Goal: Information Seeking & Learning: Find specific fact

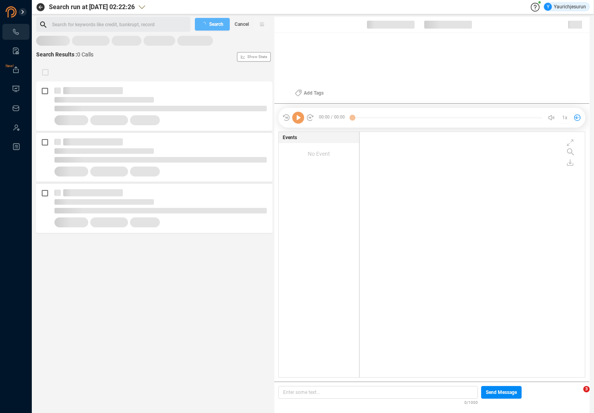
scroll to position [244, 221]
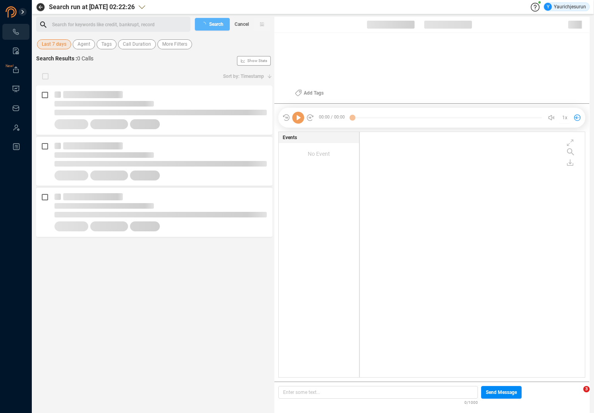
click at [65, 45] on span "Last 7 days" at bounding box center [54, 44] width 25 height 10
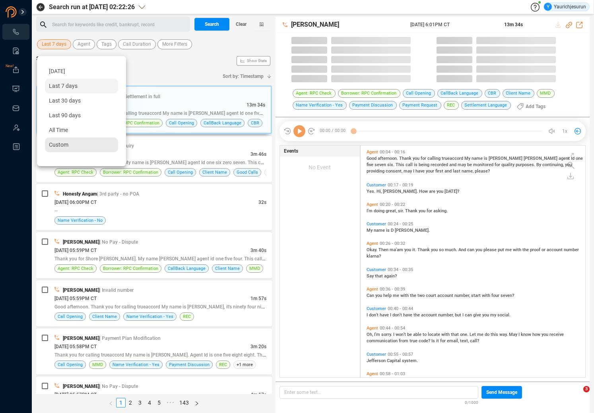
click at [57, 142] on span "Custom" at bounding box center [58, 144] width 19 height 6
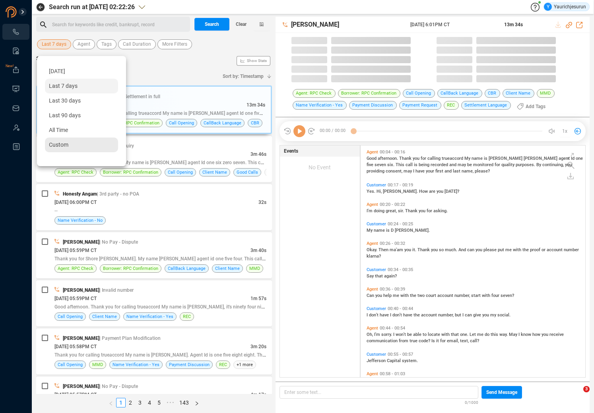
scroll to position [232, 220]
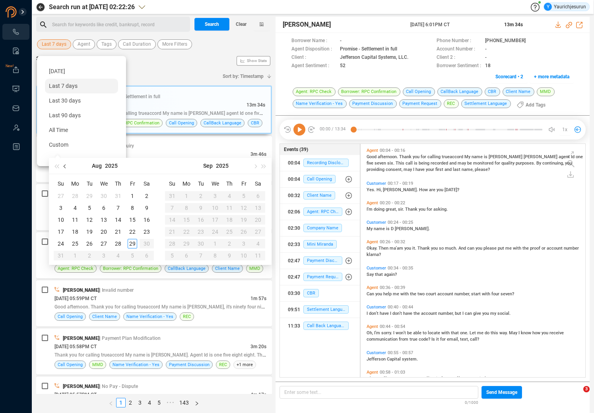
click at [61, 168] on button "button" at bounding box center [65, 166] width 9 height 16
type input "2025-06-12"
click at [118, 207] on div "12" at bounding box center [118, 208] width 10 height 10
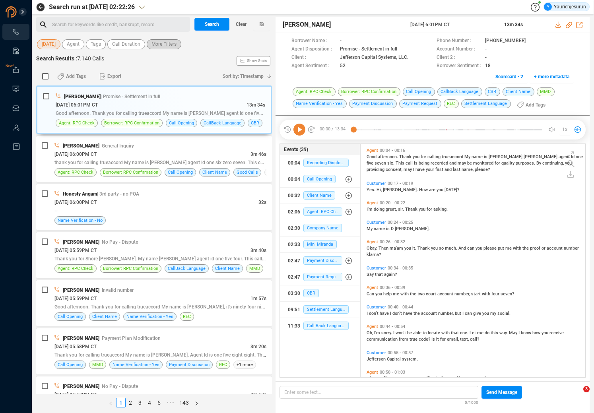
click at [172, 46] on span "More Filters" at bounding box center [163, 44] width 25 height 10
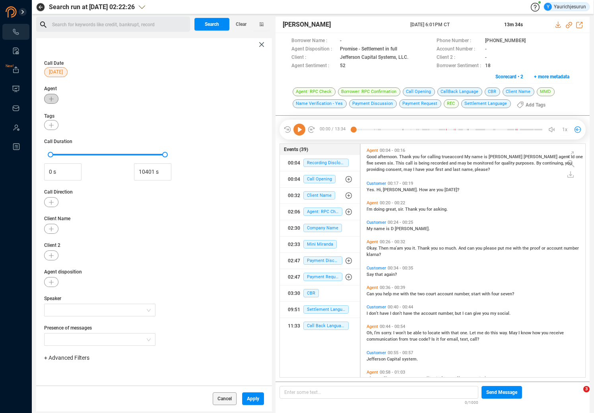
click at [53, 99] on icon "button" at bounding box center [51, 99] width 5 height 5
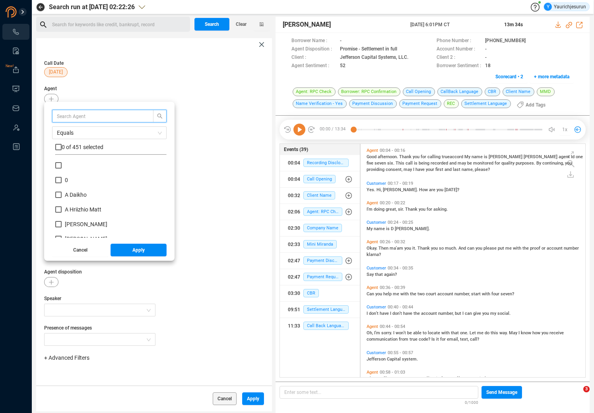
scroll to position [74, 107]
type input "Karin"
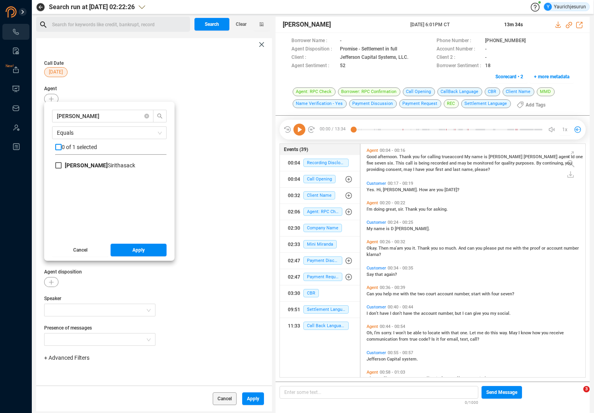
click at [58, 148] on input "checkbox" at bounding box center [58, 147] width 6 height 6
checkbox input "true"
click at [128, 248] on button "Apply" at bounding box center [138, 250] width 56 height 13
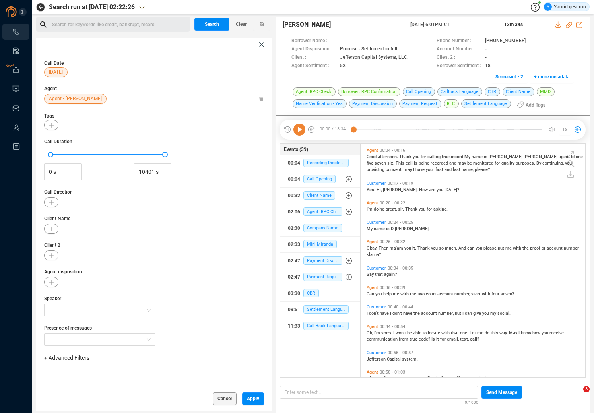
click at [69, 356] on span "+ Advanced Filters" at bounding box center [66, 357] width 45 height 6
click at [161, 207] on div "Call Date 12 Jun Agent Agent • Karin Sirithasack Tags Call Duration 0 s 10401 s…" at bounding box center [154, 218] width 236 height 334
click at [50, 282] on icon "button" at bounding box center [51, 282] width 5 height 5
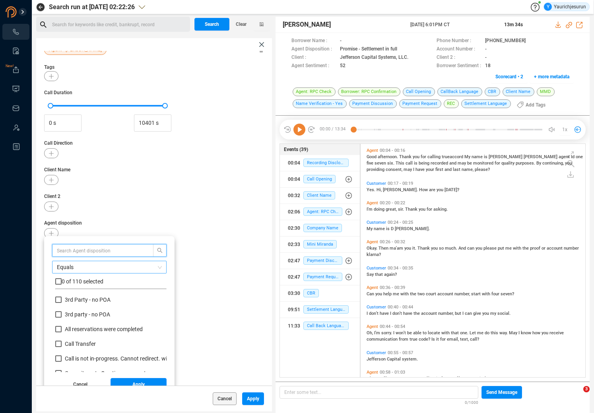
scroll to position [54, 0]
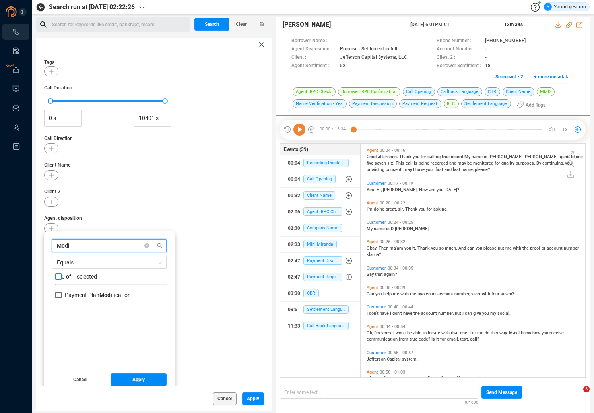
type input "Modi"
click at [57, 276] on input "checkbox" at bounding box center [58, 276] width 6 height 6
checkbox input "true"
click at [133, 381] on span "Apply" at bounding box center [138, 379] width 12 height 13
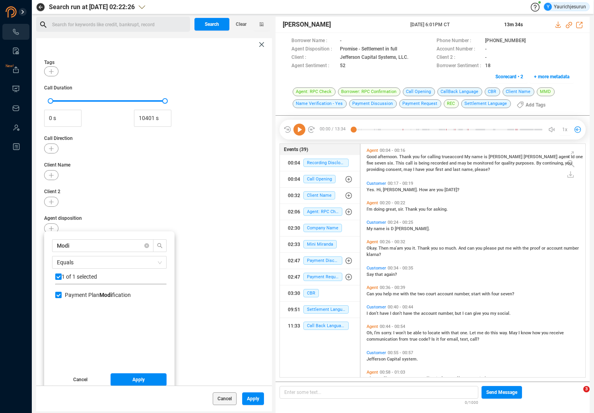
scroll to position [0, 0]
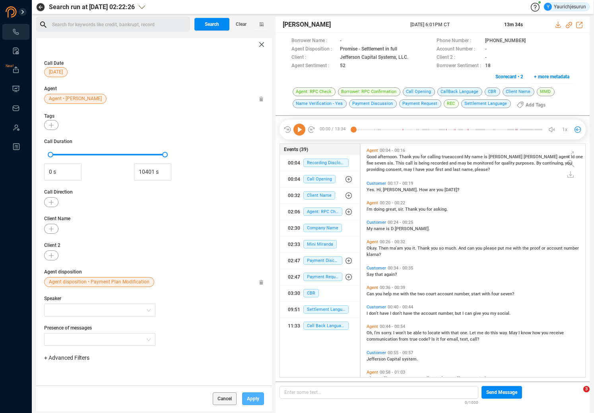
click at [248, 400] on span "Apply" at bounding box center [253, 398] width 12 height 13
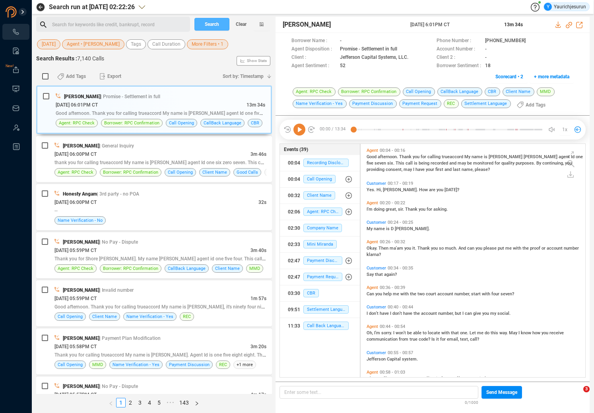
click at [209, 21] on span "Search" at bounding box center [212, 24] width 14 height 13
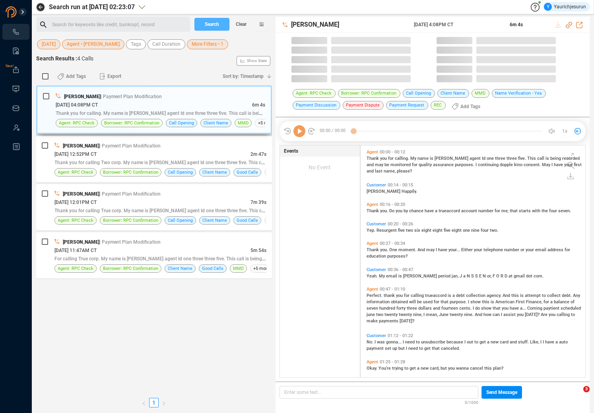
scroll to position [232, 220]
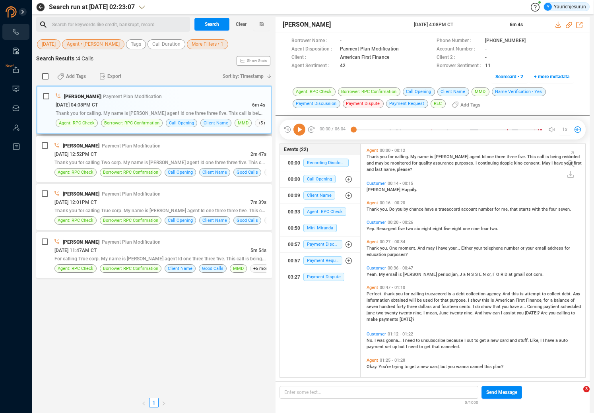
click at [157, 102] on div "06/12/2025 @ 04:08PM CT" at bounding box center [154, 105] width 196 height 8
click at [180, 143] on div "Karin Sirithasack | Payment Plan Modification" at bounding box center [160, 145] width 212 height 8
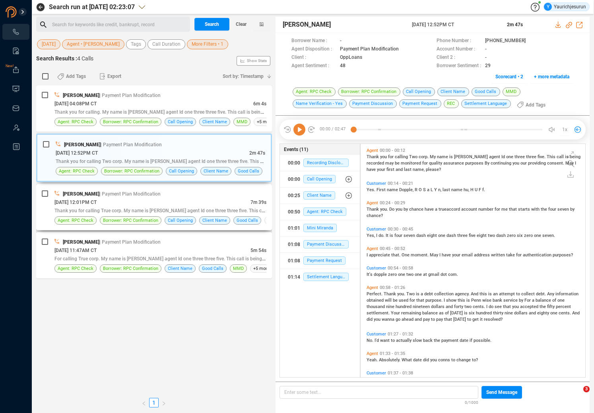
click at [175, 194] on div "Karin Sirithasack | Payment Plan Modification" at bounding box center [160, 193] width 212 height 8
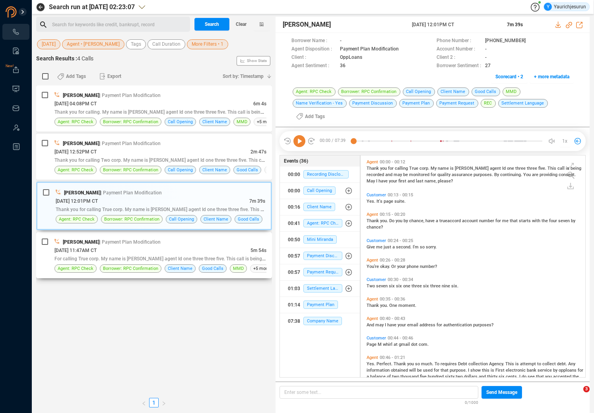
click at [172, 244] on div "Karin Sirithasack | Payment Plan Modification" at bounding box center [160, 242] width 212 height 8
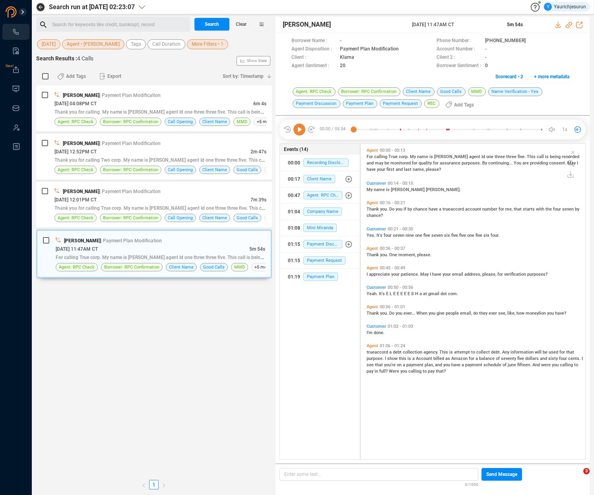
scroll to position [314, 220]
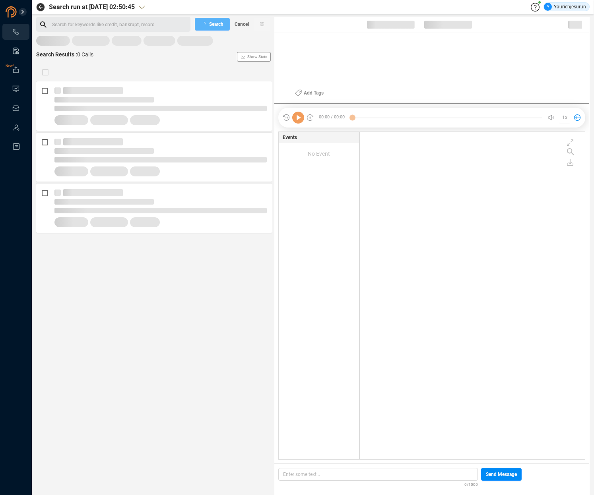
scroll to position [326, 221]
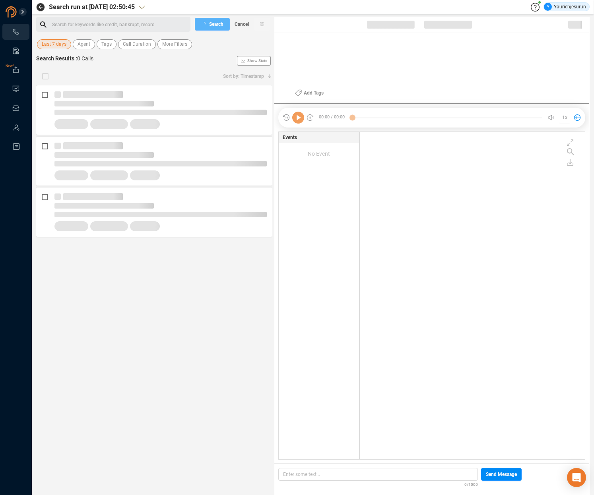
click at [51, 46] on span "Last 7 days" at bounding box center [54, 44] width 25 height 10
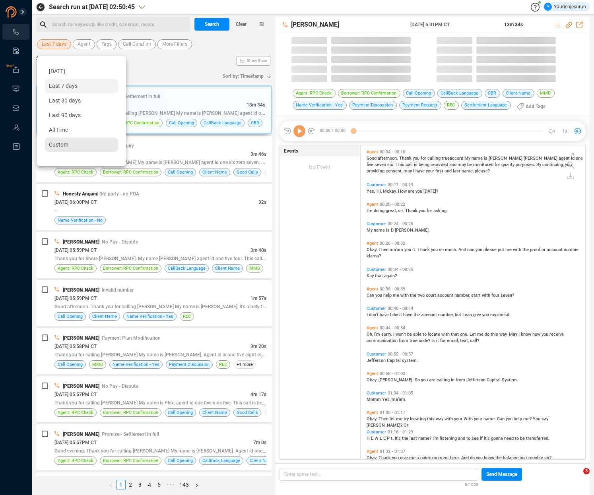
click at [51, 148] on div "Custom" at bounding box center [81, 144] width 73 height 15
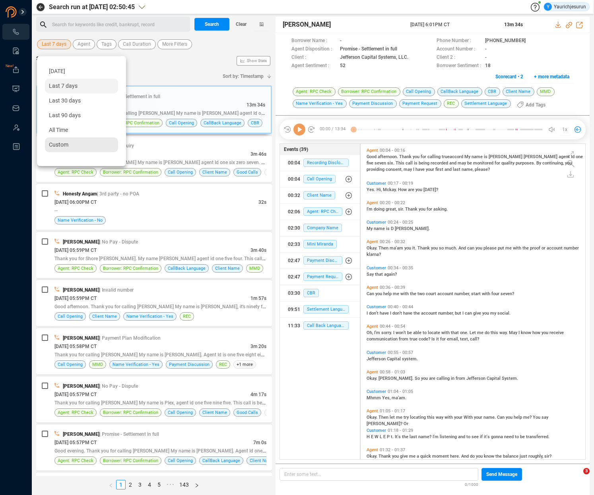
scroll to position [314, 220]
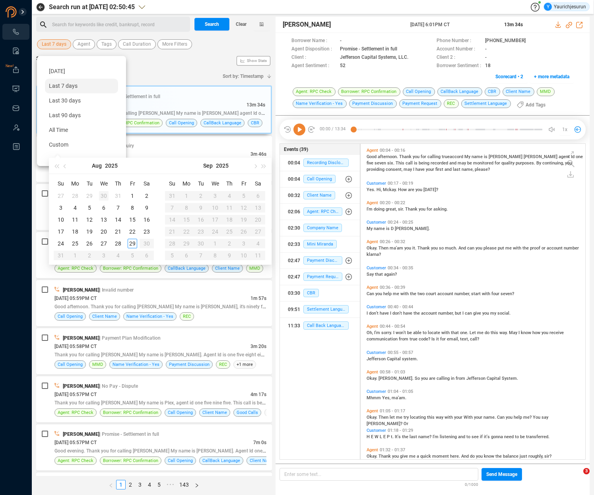
type input "[DATE]"
click at [66, 164] on button "button" at bounding box center [65, 166] width 9 height 16
type input "[DATE]"
click at [138, 207] on td "11" at bounding box center [132, 208] width 14 height 12
click at [130, 208] on div "11" at bounding box center [133, 208] width 10 height 10
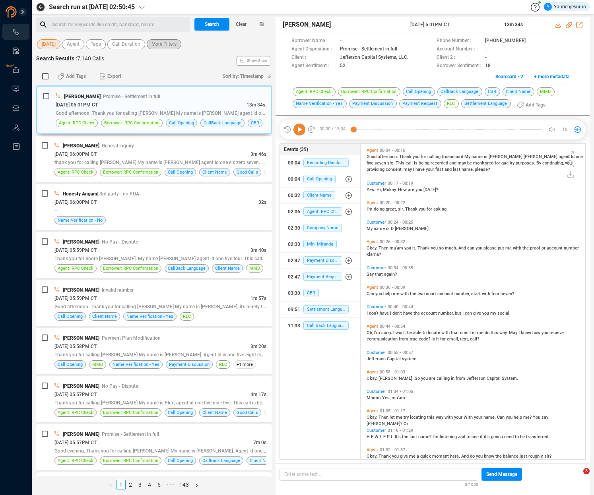
click at [164, 45] on span "More Filters" at bounding box center [163, 44] width 25 height 10
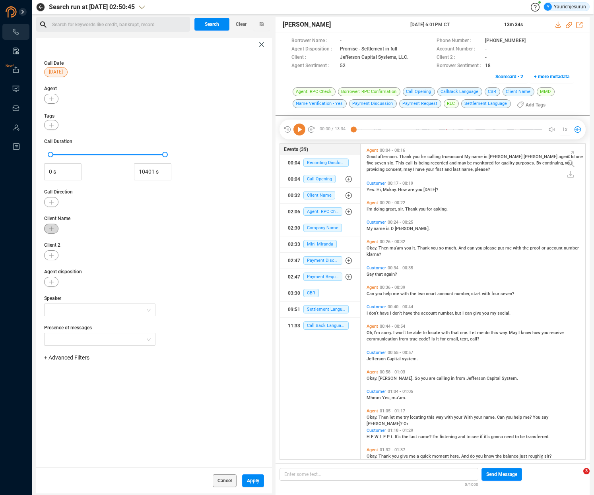
click at [50, 225] on button "button" at bounding box center [51, 229] width 14 height 10
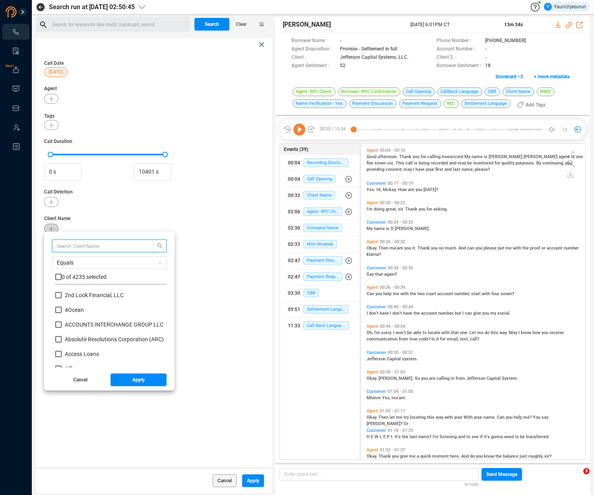
scroll to position [74, 107]
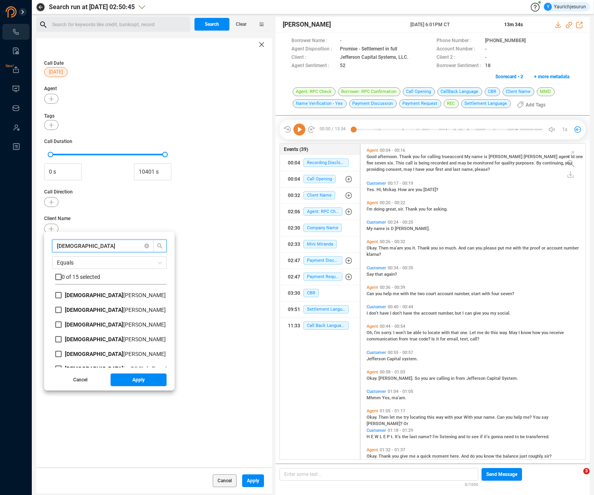
click at [81, 245] on input "[DEMOGRAPHIC_DATA]" at bounding box center [99, 246] width 84 height 9
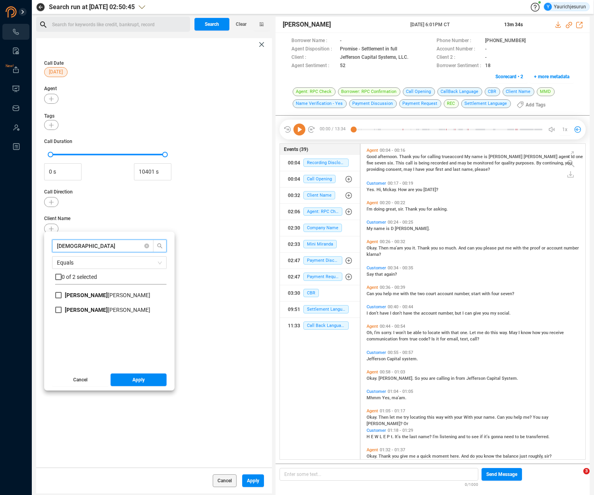
click at [85, 245] on input "[DEMOGRAPHIC_DATA]" at bounding box center [99, 246] width 84 height 9
type input "g"
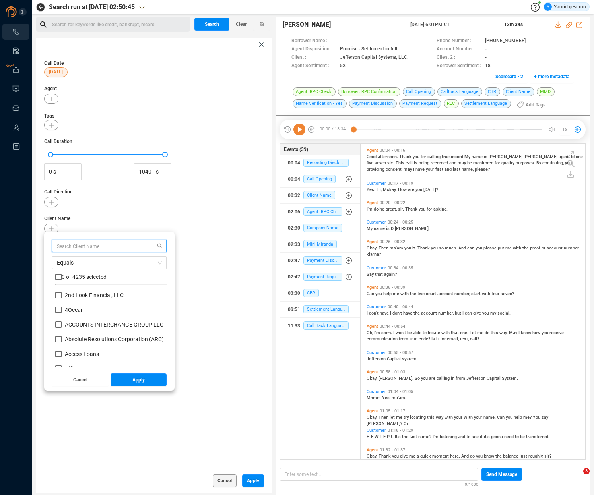
click at [107, 97] on div at bounding box center [154, 99] width 220 height 10
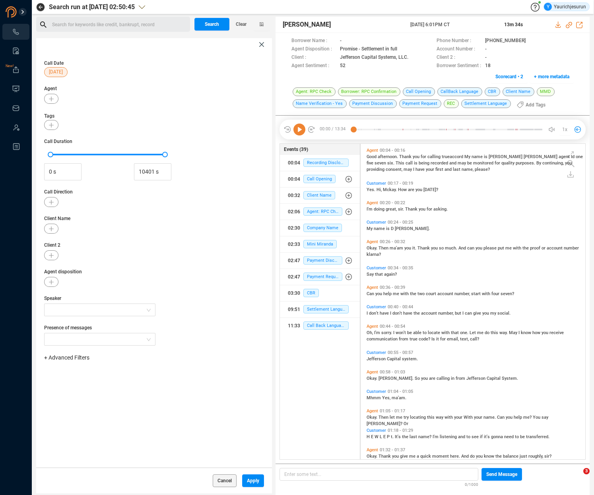
click at [43, 101] on div "Call Date [DATE] Agent Tags Call Duration 0 s 10401 s Call Direction Client Nam…" at bounding box center [154, 259] width 236 height 417
click at [45, 98] on button "button" at bounding box center [51, 99] width 14 height 10
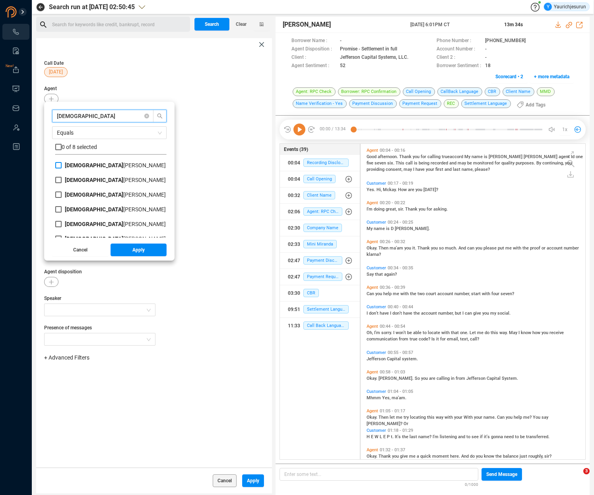
type input "[DEMOGRAPHIC_DATA]"
click at [84, 165] on span "[PERSON_NAME]" at bounding box center [115, 165] width 101 height 6
click at [62, 165] on input "[PERSON_NAME]" at bounding box center [58, 165] width 6 height 6
checkbox input "true"
click at [133, 248] on span "Apply" at bounding box center [138, 250] width 12 height 13
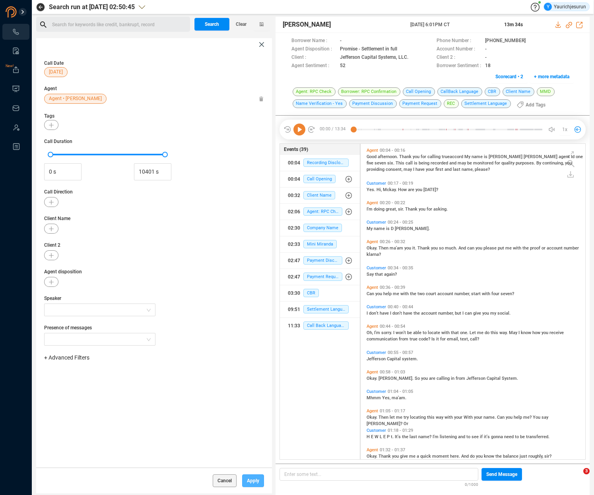
click at [254, 481] on span "Apply" at bounding box center [253, 480] width 12 height 13
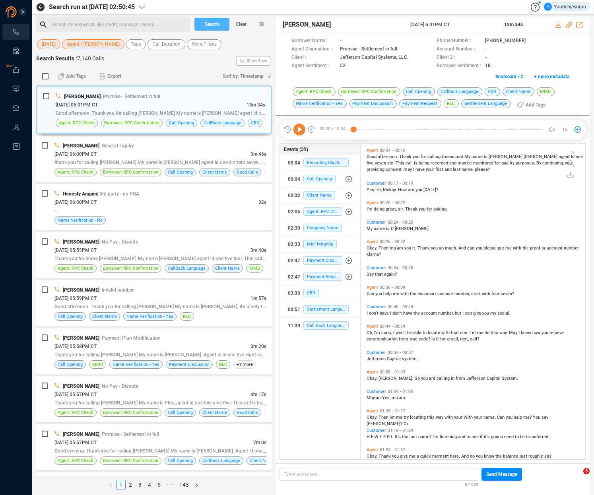
click at [199, 23] on button "Search" at bounding box center [211, 24] width 35 height 13
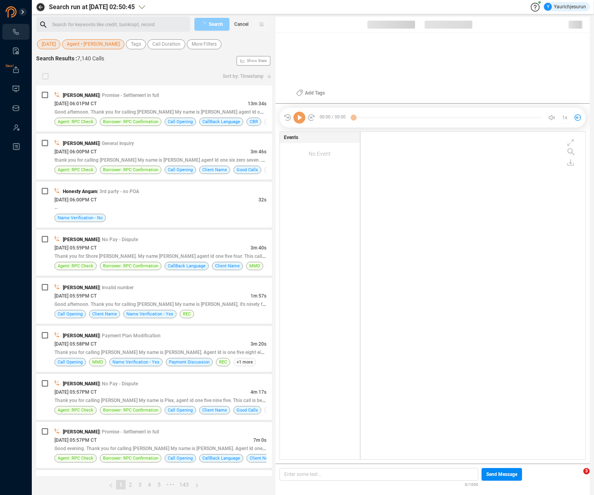
scroll to position [326, 220]
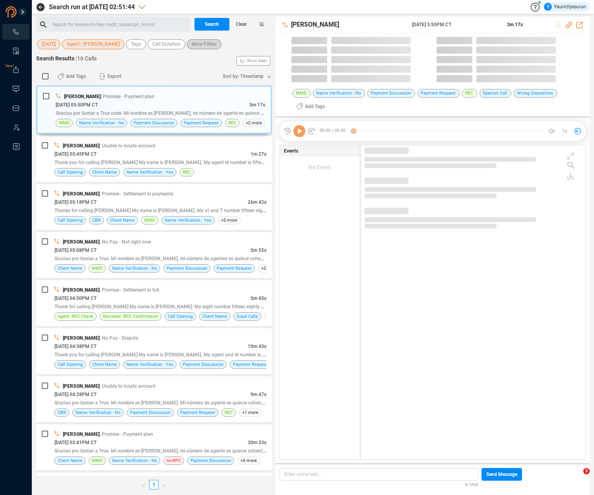
click at [217, 48] on span "More Filters" at bounding box center [203, 44] width 25 height 10
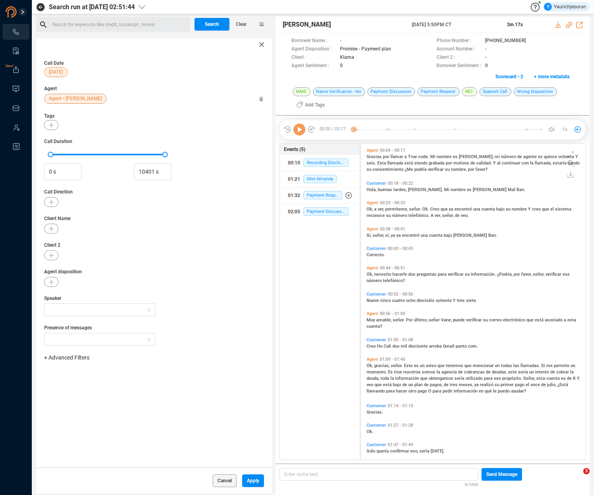
scroll to position [314, 220]
click at [51, 230] on icon "button" at bounding box center [51, 228] width 5 height 5
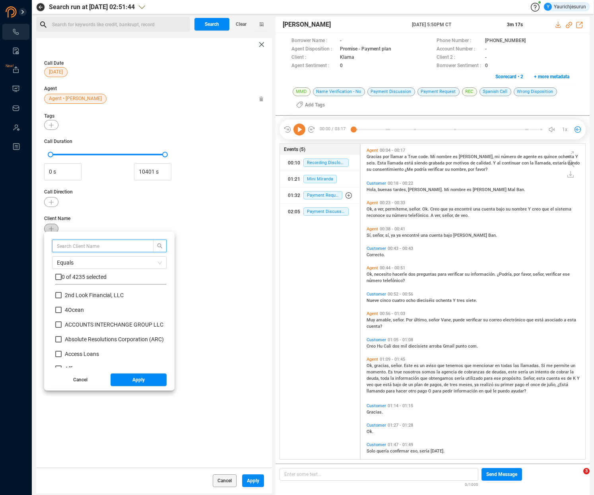
scroll to position [74, 107]
type input "golden1"
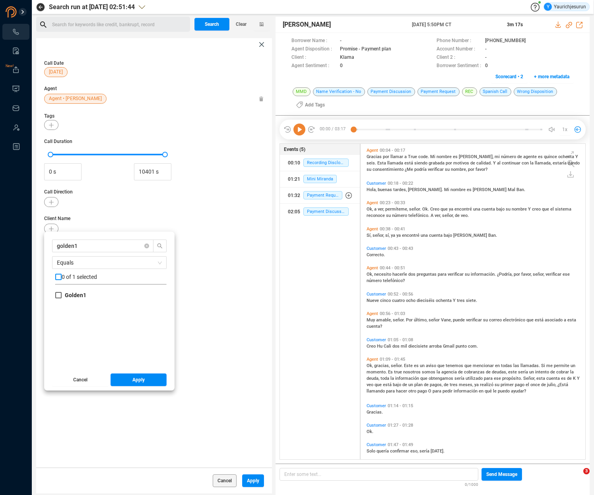
click at [58, 276] on input "checkbox" at bounding box center [58, 277] width 6 height 6
checkbox input "true"
click at [137, 376] on span "Apply" at bounding box center [138, 379] width 12 height 13
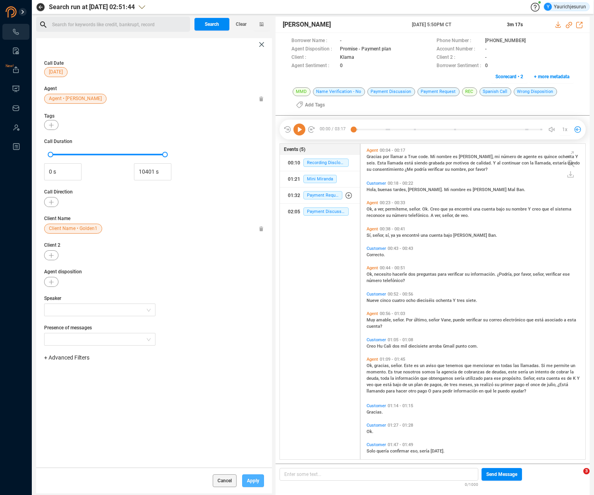
click at [257, 479] on span "Apply" at bounding box center [253, 480] width 12 height 13
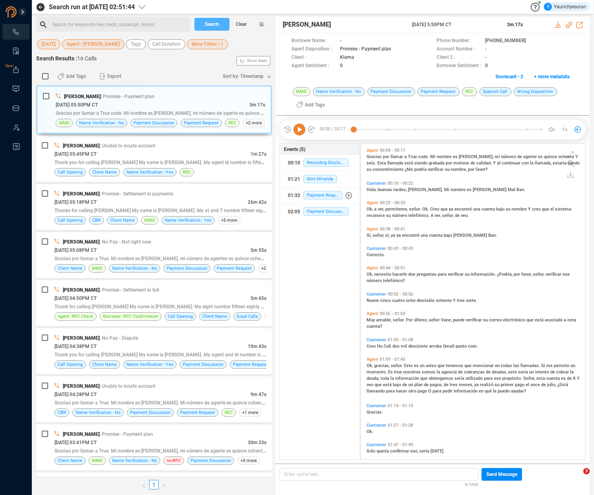
click at [214, 27] on span "Search" at bounding box center [212, 24] width 14 height 13
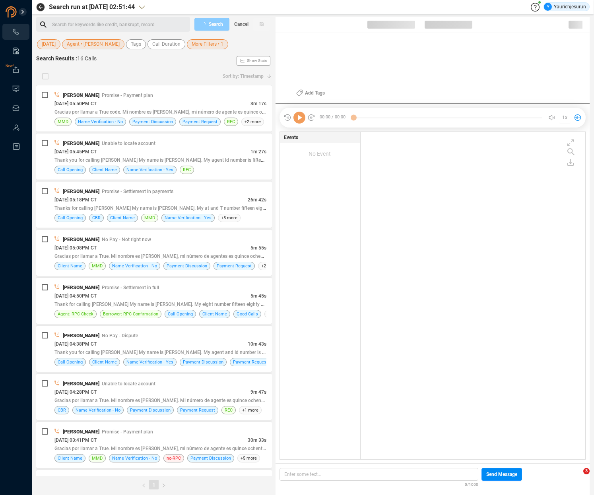
scroll to position [326, 220]
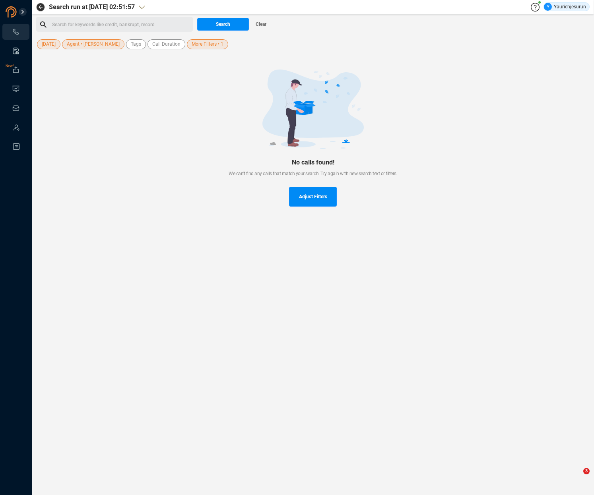
click at [218, 41] on span "More Filters • 1" at bounding box center [207, 44] width 32 height 10
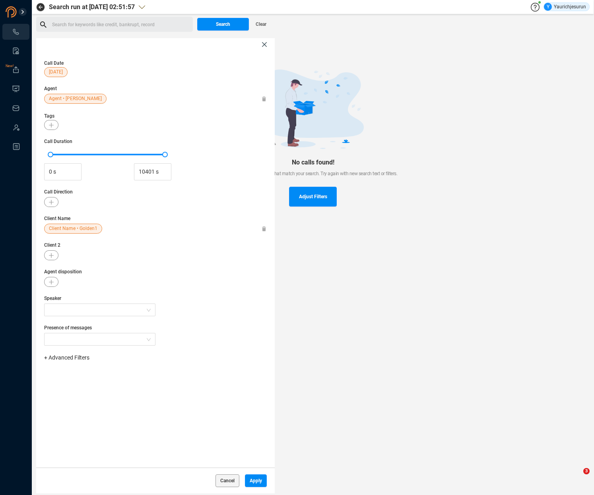
click at [265, 227] on icon at bounding box center [264, 228] width 5 height 5
click at [253, 486] on span "Apply" at bounding box center [255, 480] width 12 height 13
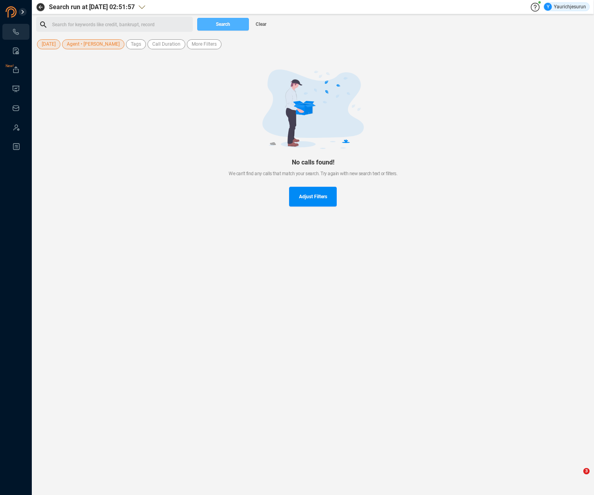
click at [220, 23] on span "Search" at bounding box center [223, 24] width 14 height 13
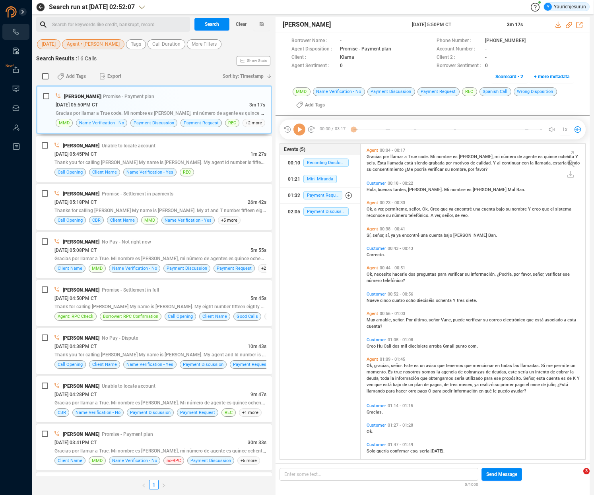
scroll to position [314, 220]
click at [54, 47] on button "[DATE]" at bounding box center [48, 44] width 23 height 10
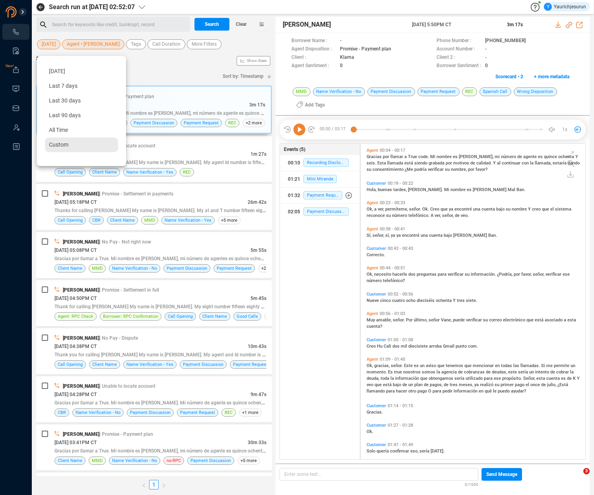
click at [59, 141] on div "Custom" at bounding box center [81, 144] width 73 height 15
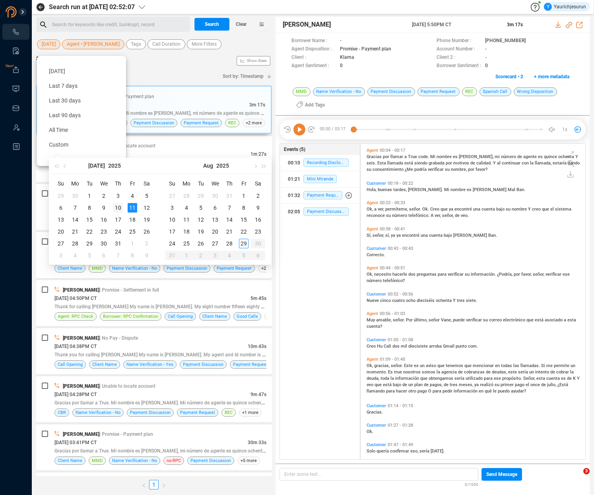
type input "[DATE]"
click at [120, 208] on div "10" at bounding box center [118, 208] width 10 height 10
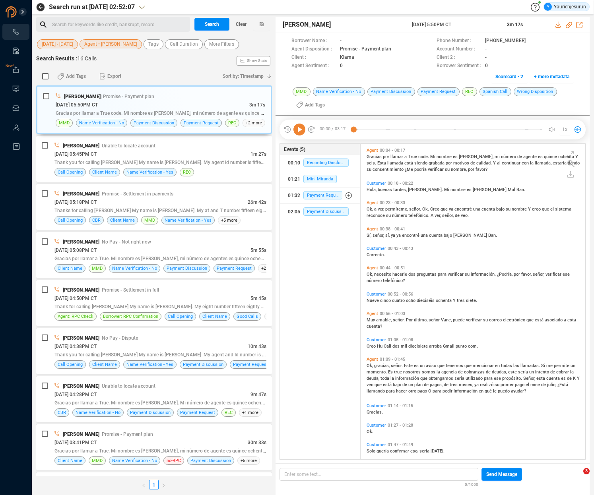
click at [46, 44] on span "[DATE] - [DATE]" at bounding box center [57, 44] width 31 height 10
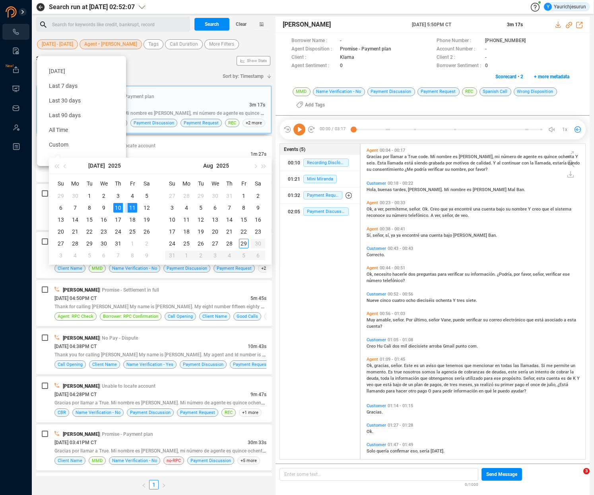
type input "[DATE]"
click at [117, 205] on div "10" at bounding box center [118, 208] width 10 height 10
click at [116, 207] on div "10" at bounding box center [118, 208] width 10 height 10
type input "[DATE]"
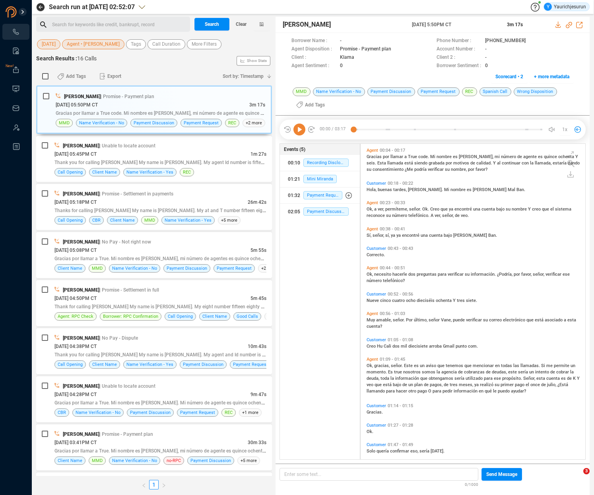
drag, startPoint x: 162, startPoint y: 59, endPoint x: 159, endPoint y: 61, distance: 4.1
click at [159, 61] on div "Search Results : 16 Calls Show Stats" at bounding box center [154, 60] width 236 height 13
click at [217, 43] on span "More Filters" at bounding box center [203, 44] width 25 height 10
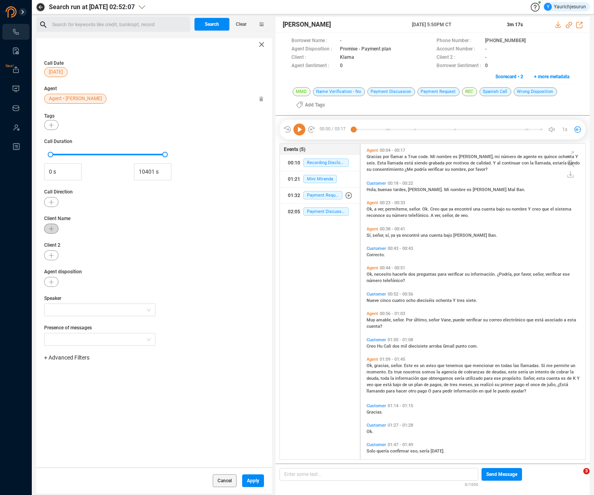
click at [53, 231] on button "button" at bounding box center [51, 229] width 14 height 10
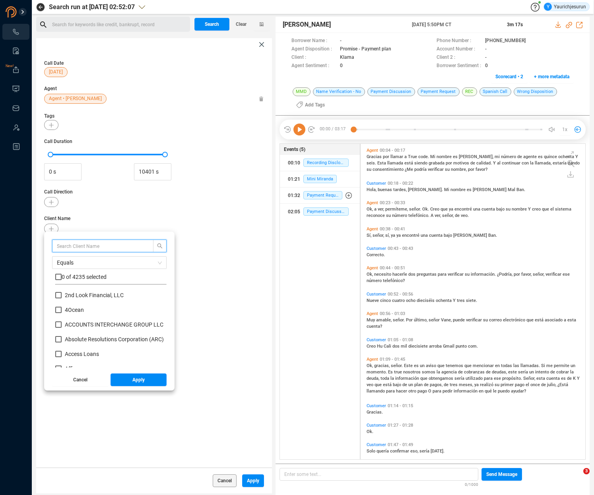
scroll to position [74, 107]
click at [86, 246] on input "text" at bounding box center [99, 246] width 84 height 9
type input "golden1"
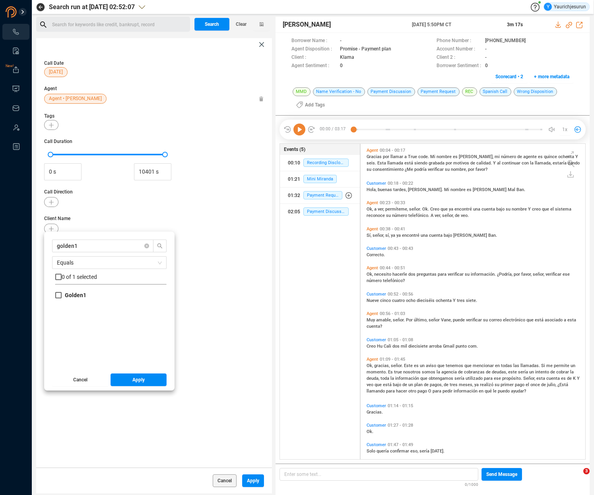
click at [62, 278] on span "0 of 1 selected" at bounding box center [79, 277] width 35 height 6
click at [59, 298] on input "Golden1" at bounding box center [58, 295] width 6 height 6
checkbox input "true"
click at [121, 381] on button "Apply" at bounding box center [138, 379] width 56 height 13
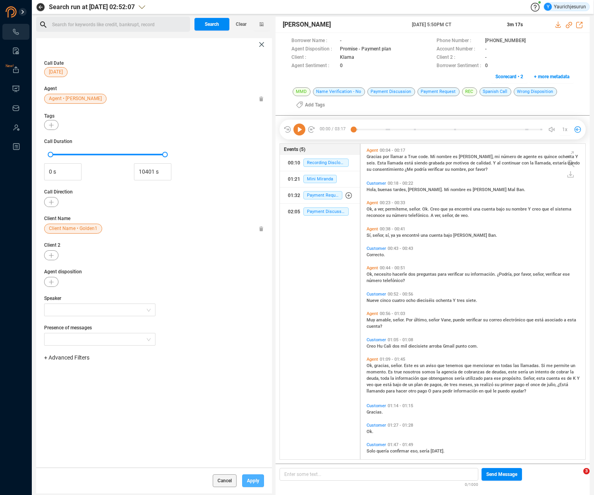
click at [255, 479] on span "Apply" at bounding box center [253, 480] width 12 height 13
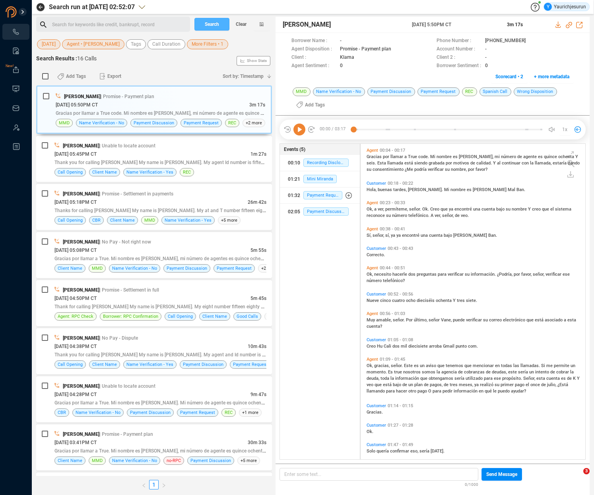
click at [203, 28] on button "Search" at bounding box center [211, 24] width 35 height 13
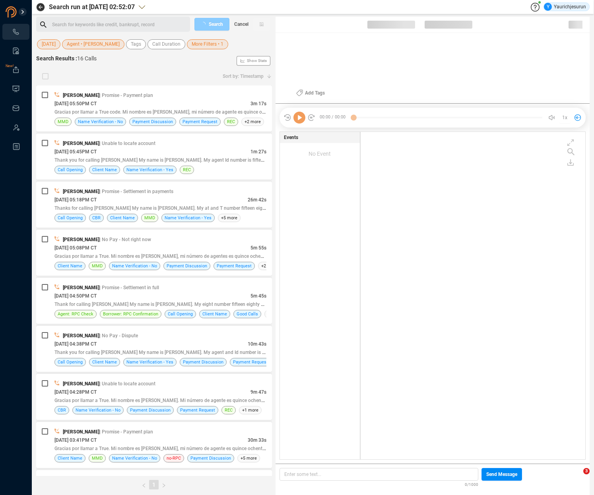
scroll to position [326, 220]
checkbox input "true"
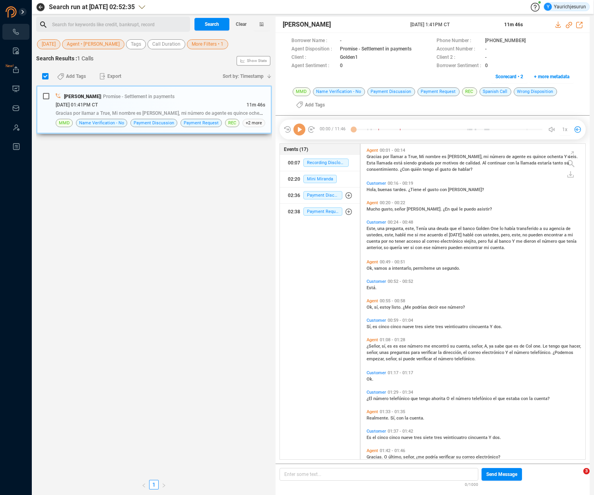
scroll to position [314, 220]
click at [183, 105] on div "[DATE] 01:41PM CT" at bounding box center [151, 105] width 191 height 8
click at [559, 25] on icon at bounding box center [558, 24] width 6 height 6
